Goal: Information Seeking & Learning: Understand process/instructions

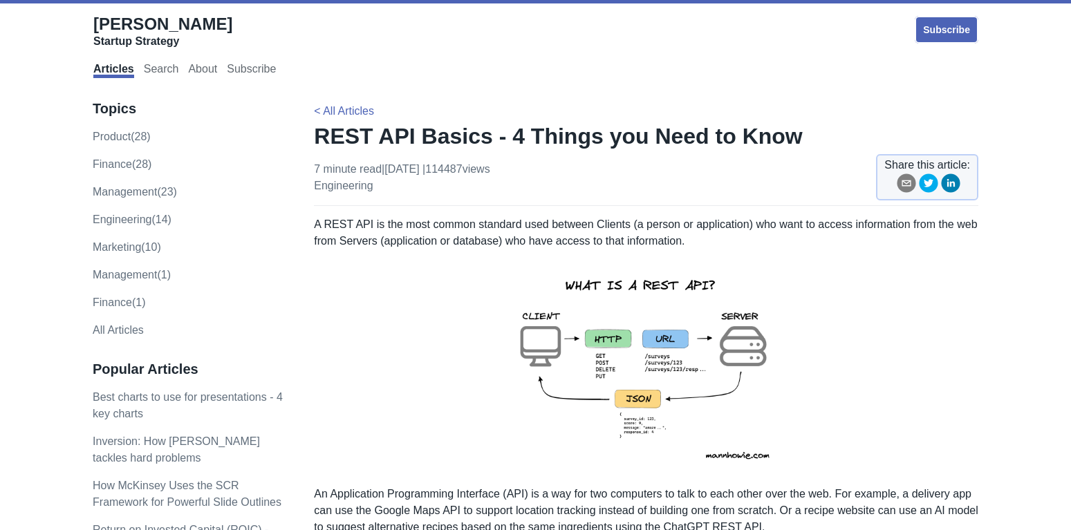
scroll to position [45, 0]
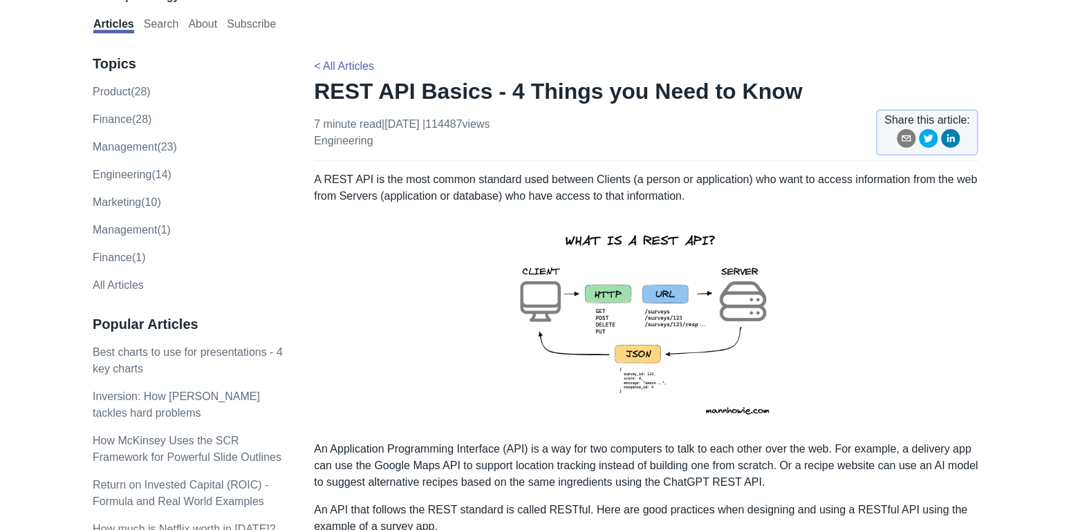
click at [656, 313] on img at bounding box center [646, 323] width 303 height 214
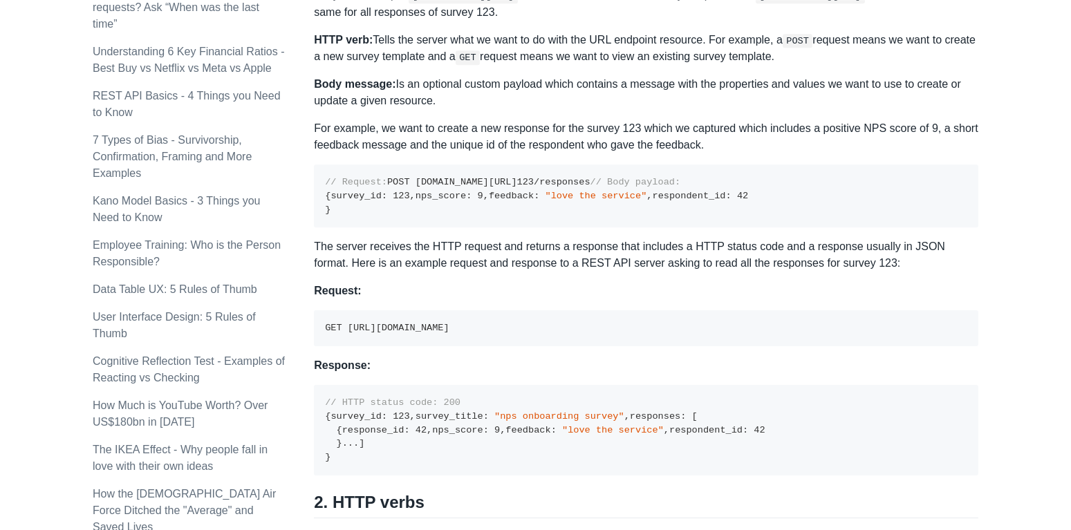
scroll to position [777, 0]
drag, startPoint x: 340, startPoint y: 499, endPoint x: 424, endPoint y: 500, distance: 83.7
click at [424, 409] on span "// HTTP status code: 200" at bounding box center [393, 403] width 136 height 10
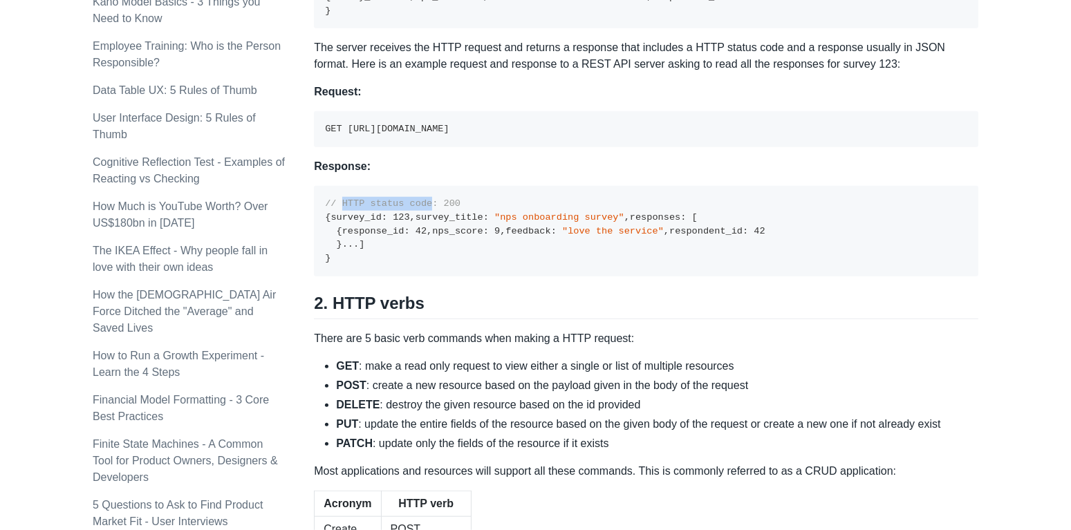
scroll to position [978, 0]
drag, startPoint x: 324, startPoint y: 221, endPoint x: 559, endPoint y: 224, distance: 235.2
click at [559, 146] on pre "GET [URL][DOMAIN_NAME]" at bounding box center [646, 128] width 665 height 36
drag, startPoint x: 568, startPoint y: 222, endPoint x: 326, endPoint y: 228, distance: 242.1
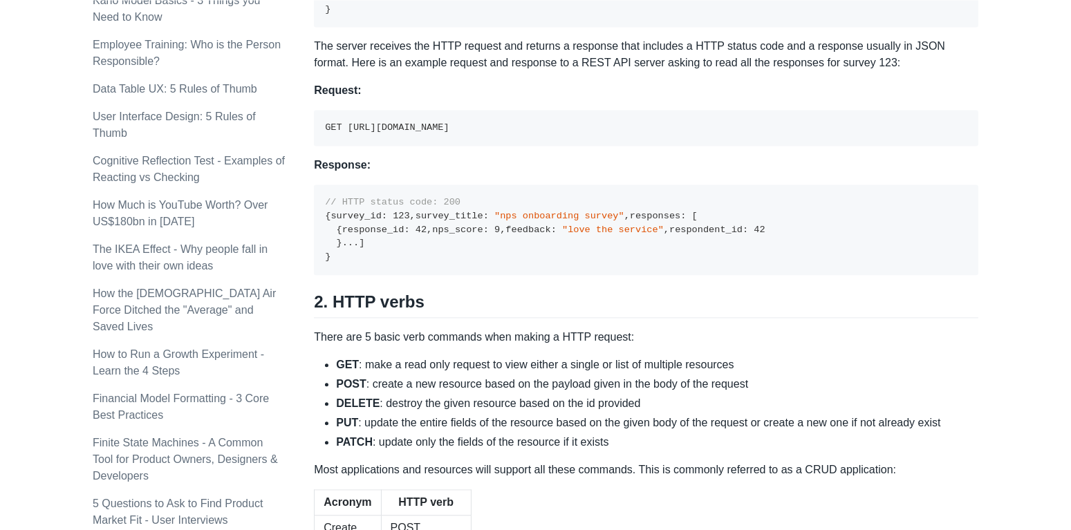
click at [326, 146] on pre "GET [URL][DOMAIN_NAME]" at bounding box center [646, 128] width 665 height 36
drag, startPoint x: 341, startPoint y: 299, endPoint x: 462, endPoint y: 289, distance: 121.4
click at [462, 275] on pre "// HTTP status code: 200 { survey_id : 123 , survey_title : "nps onboarding sur…" at bounding box center [646, 230] width 665 height 91
drag, startPoint x: 578, startPoint y: 220, endPoint x: 362, endPoint y: 217, distance: 215.8
drag, startPoint x: 344, startPoint y: 221, endPoint x: 566, endPoint y: 213, distance: 222.2
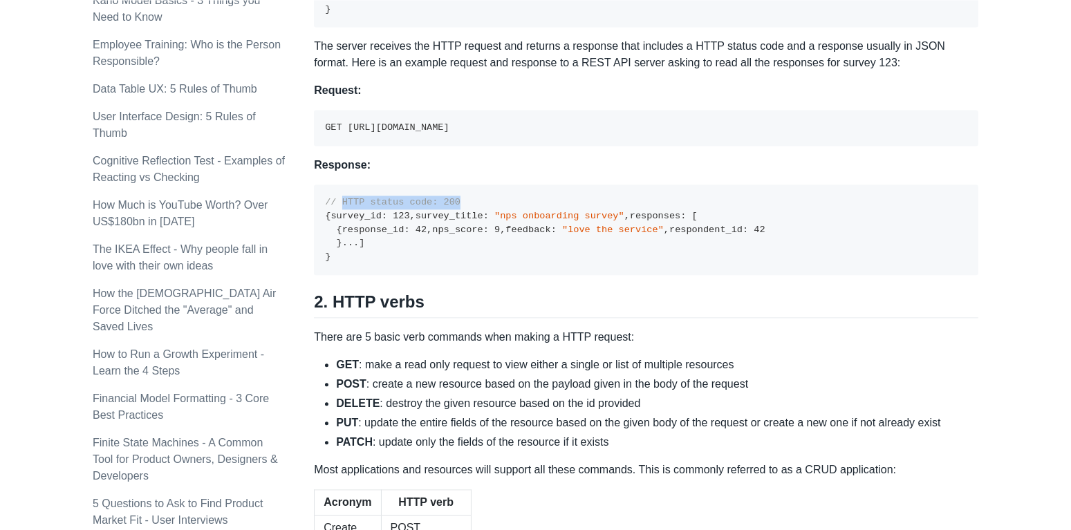
click at [566, 146] on pre "GET [URL][DOMAIN_NAME]" at bounding box center [646, 128] width 665 height 36
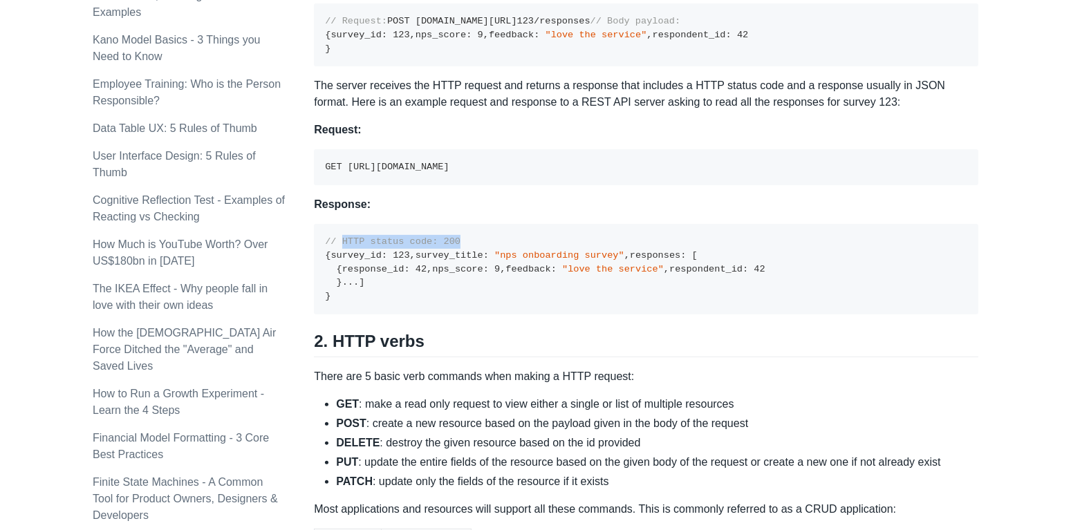
scroll to position [939, 0]
click at [505, 212] on p "Response:" at bounding box center [646, 204] width 665 height 17
drag, startPoint x: 439, startPoint y: 260, endPoint x: 387, endPoint y: 266, distance: 52.9
click at [387, 172] on code "GET [URL][DOMAIN_NAME]" at bounding box center [387, 166] width 124 height 10
drag, startPoint x: 383, startPoint y: 277, endPoint x: 382, endPoint y: 264, distance: 12.5
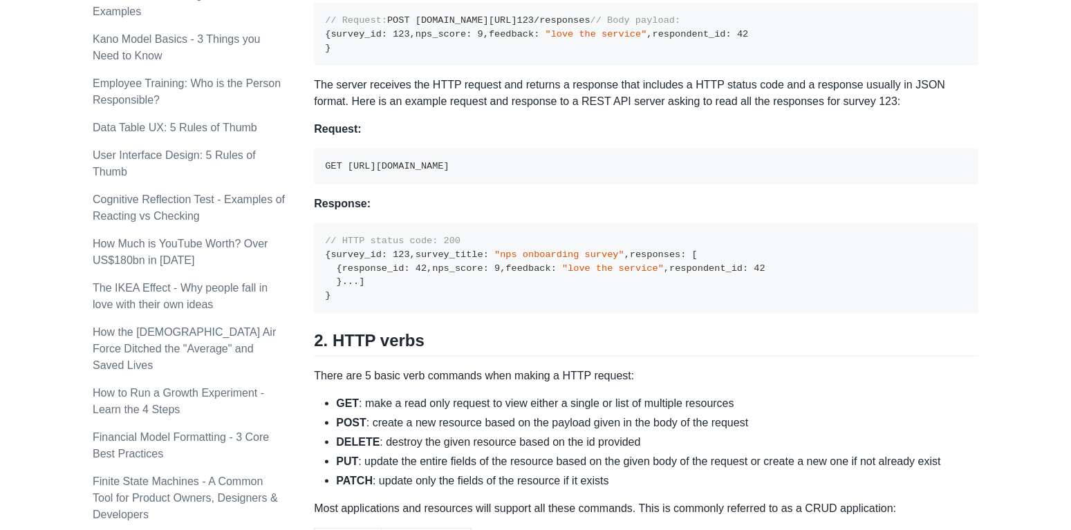
click at [382, 185] on pre "GET [URL][DOMAIN_NAME]" at bounding box center [646, 167] width 665 height 36
drag, startPoint x: 382, startPoint y: 264, endPoint x: 440, endPoint y: 259, distance: 57.7
click at [440, 172] on code "GET [URL][DOMAIN_NAME]" at bounding box center [387, 166] width 124 height 10
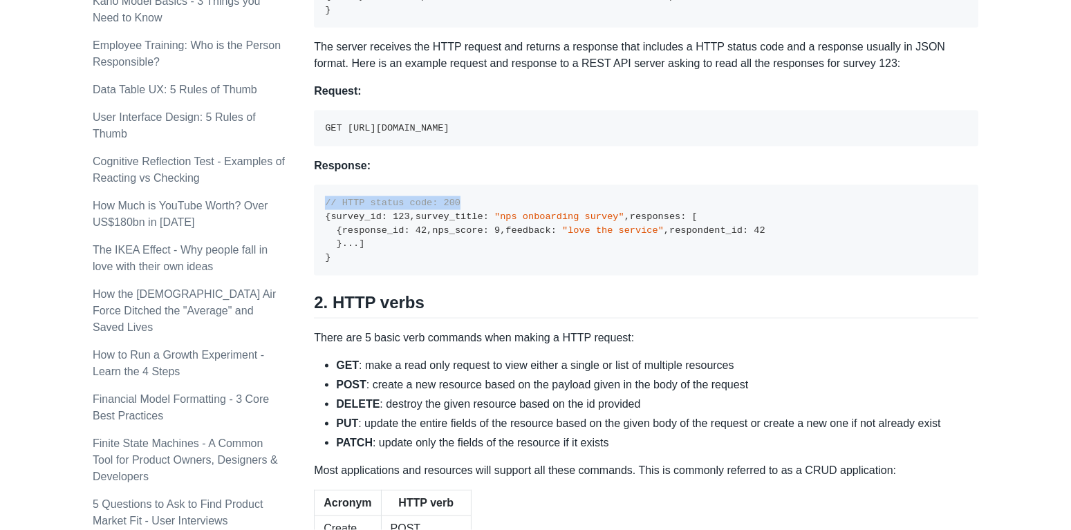
drag, startPoint x: 462, startPoint y: 293, endPoint x: 326, endPoint y: 297, distance: 135.6
click at [326, 276] on pre "// HTTP status code: 200 { survey_id : 123 , survey_title : "nps onboarding sur…" at bounding box center [646, 230] width 665 height 91
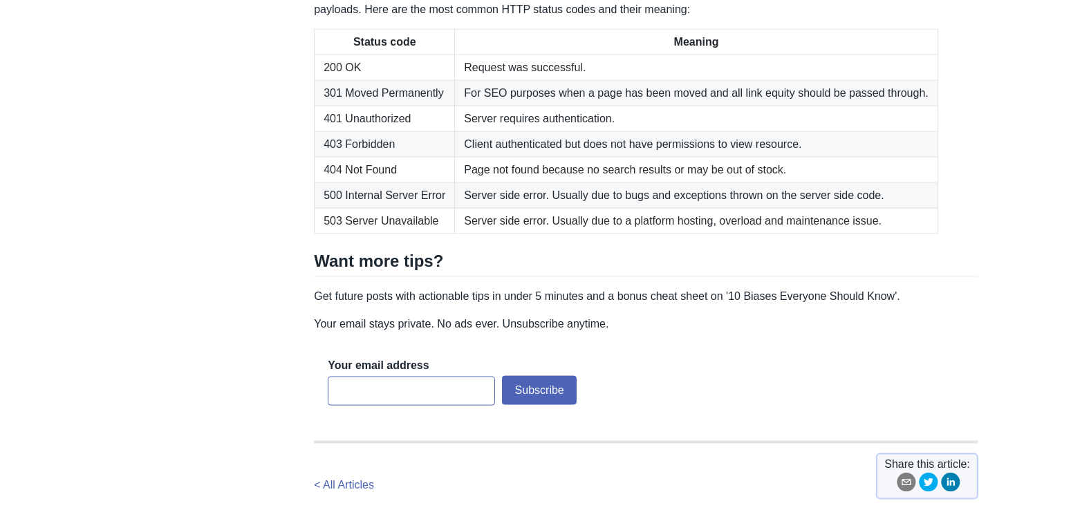
scroll to position [2139, 0]
